Goal: Find specific page/section: Find specific page/section

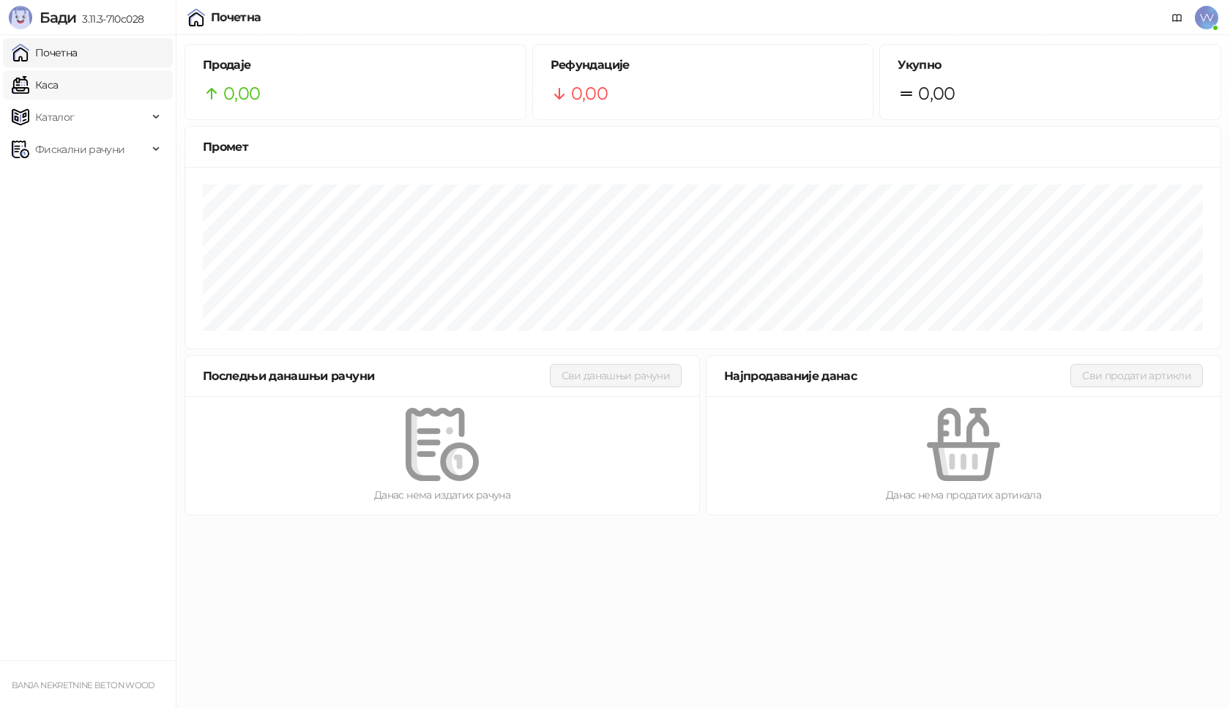
click at [58, 82] on link "Каса" at bounding box center [35, 84] width 46 height 29
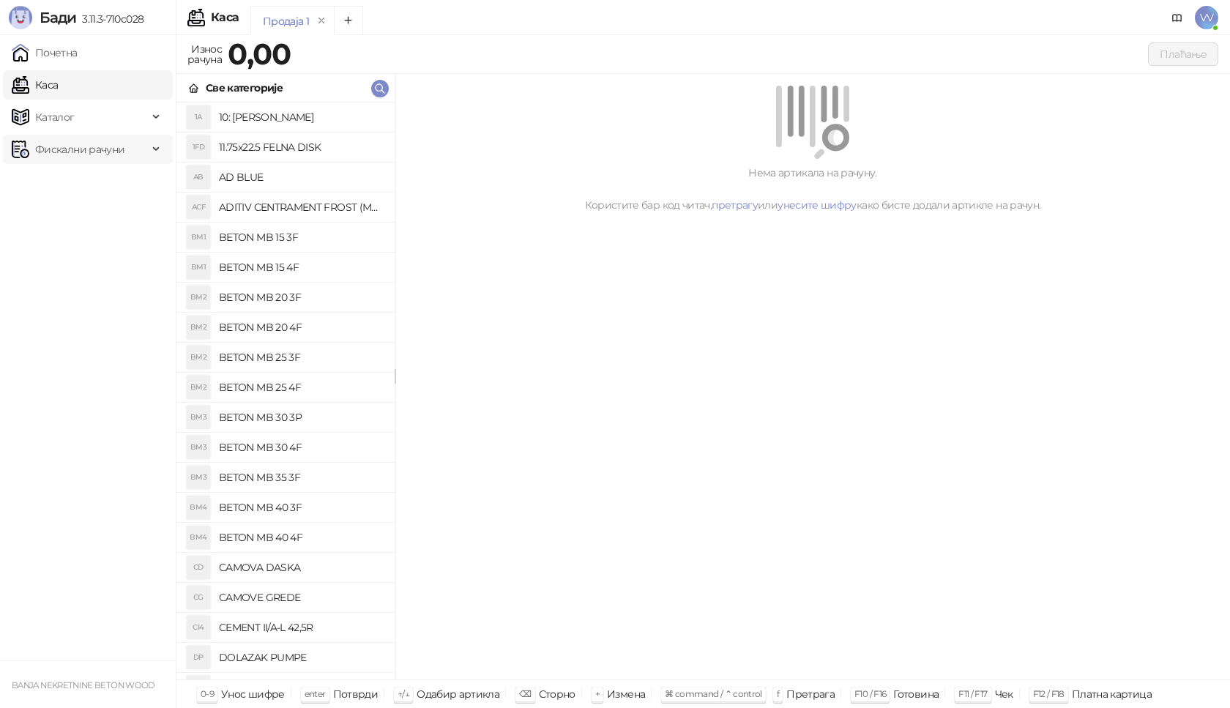
click at [152, 145] on div "Фискални рачуни" at bounding box center [88, 149] width 170 height 29
click at [116, 179] on link "Издати рачуни" at bounding box center [67, 181] width 98 height 29
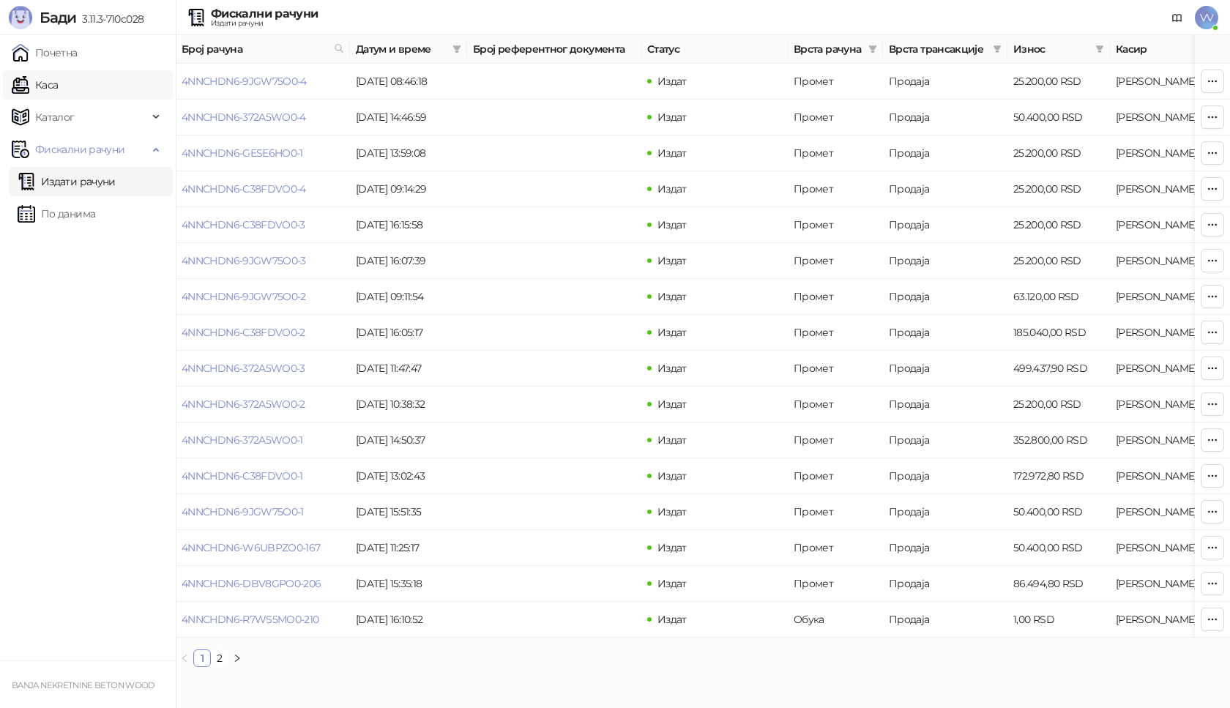
click at [58, 93] on link "Каса" at bounding box center [35, 84] width 46 height 29
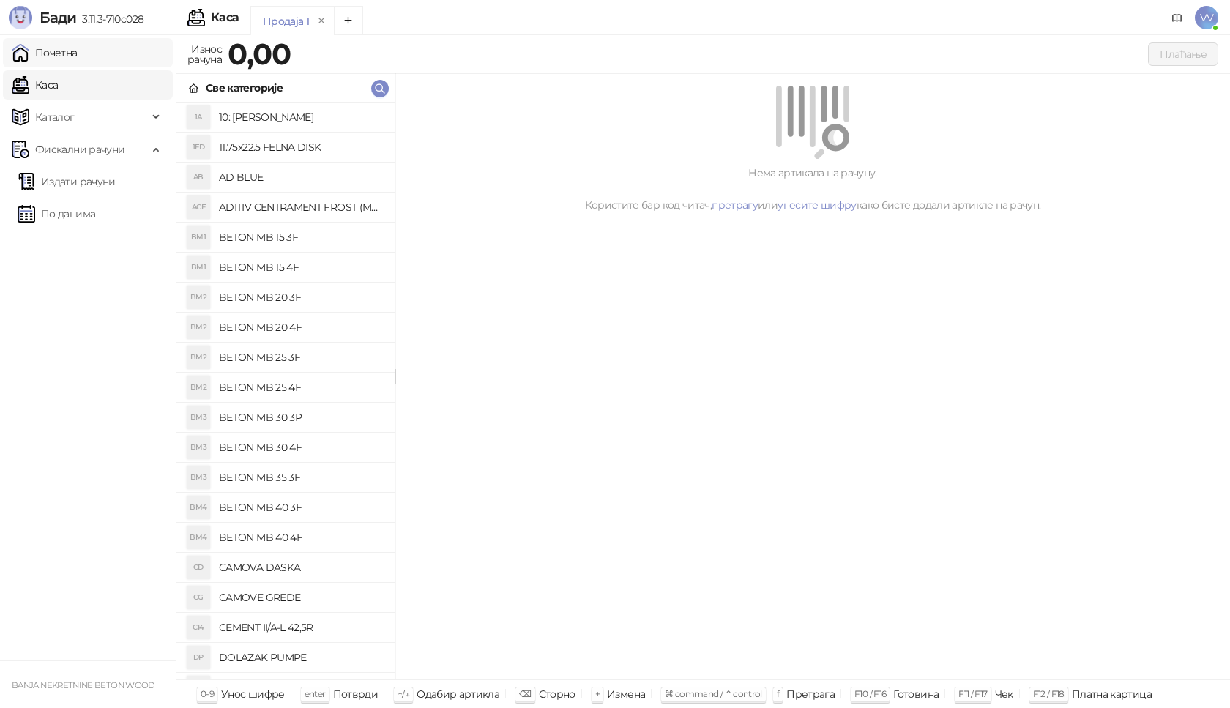
click at [76, 56] on link "Почетна" at bounding box center [45, 52] width 66 height 29
